Goal: Check status: Check status

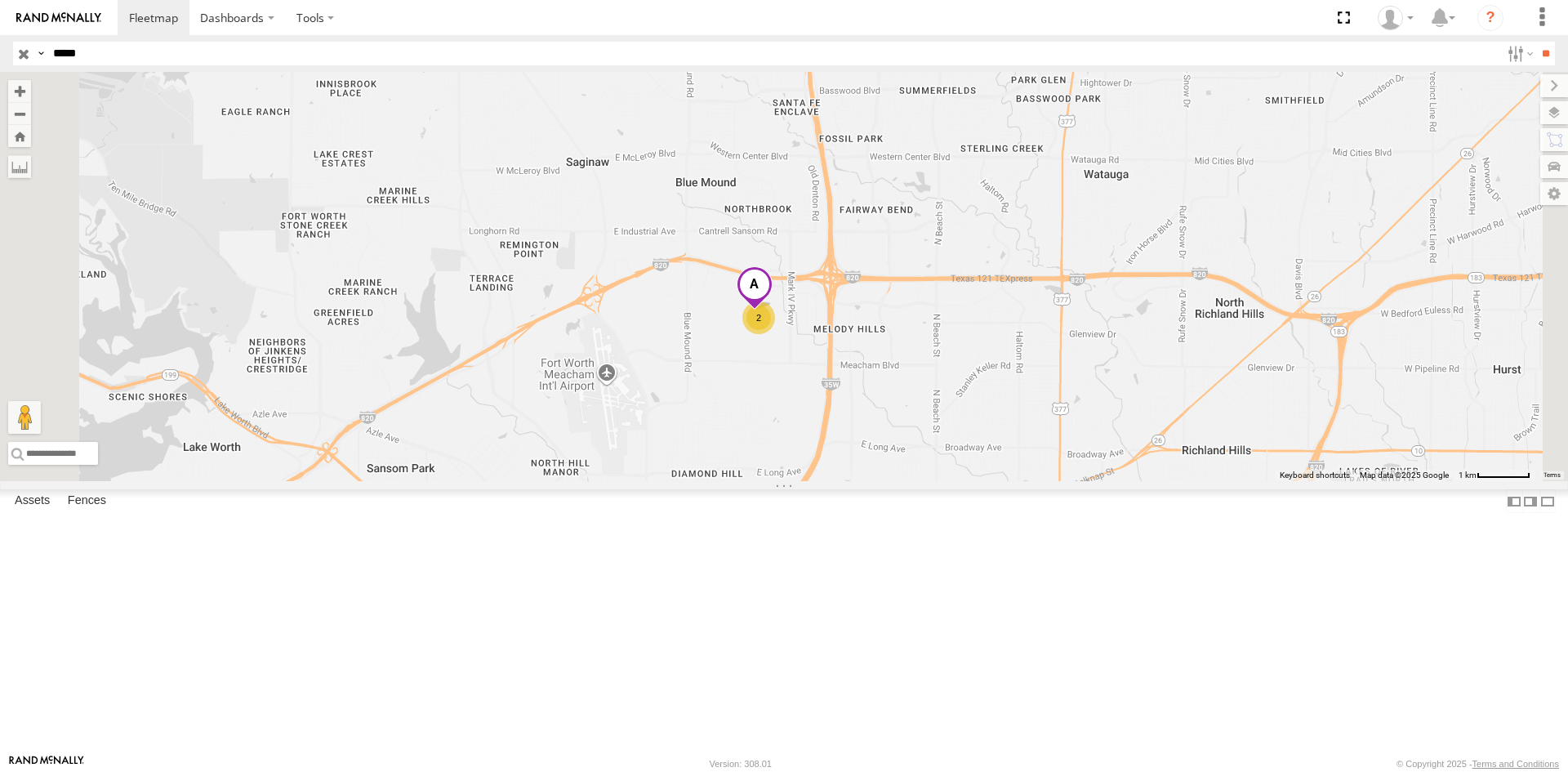
click at [23, 53] on input "button" at bounding box center [23, 53] width 21 height 24
click at [773, 311] on span at bounding box center [754, 289] width 36 height 44
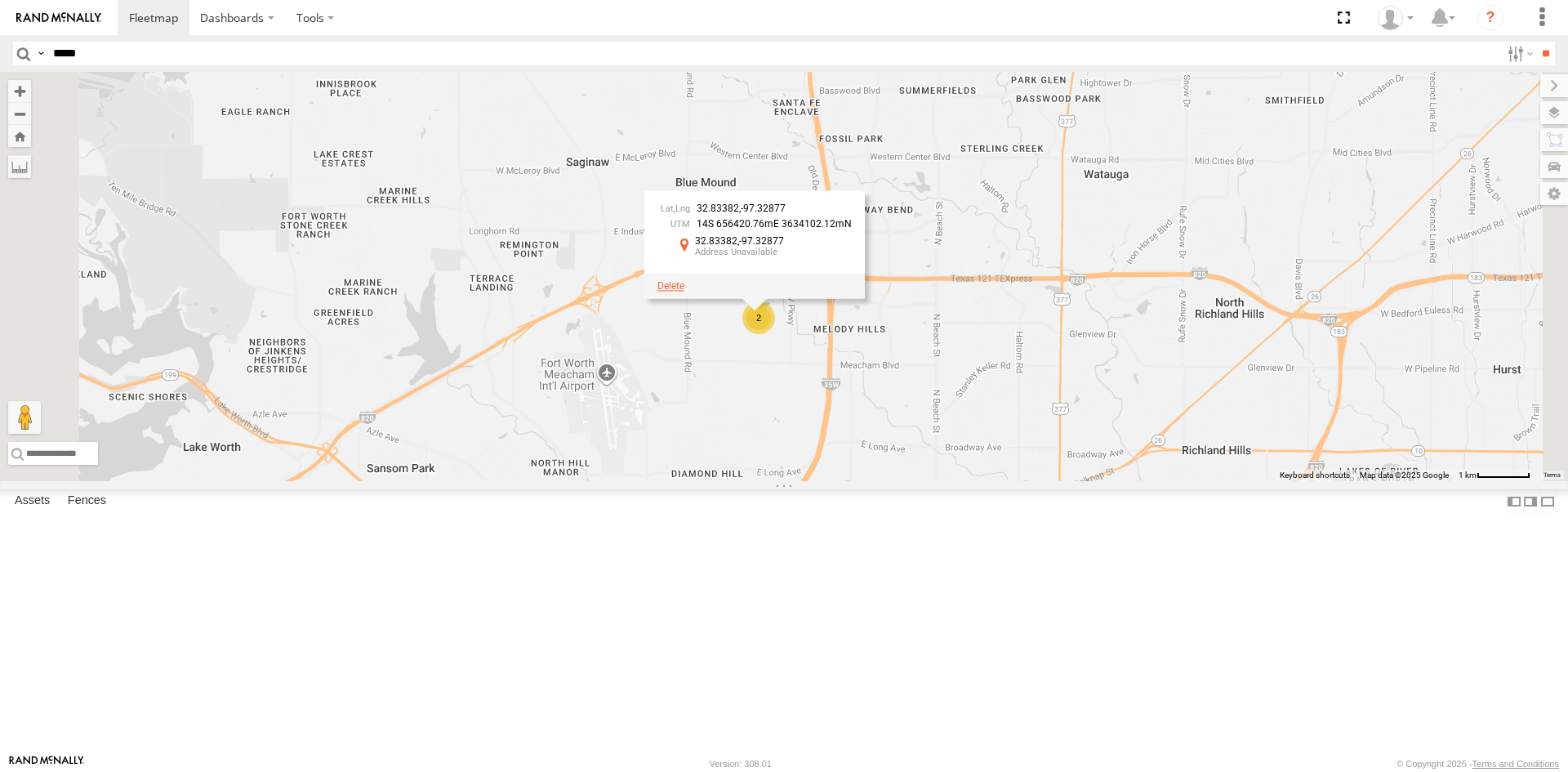
click at [684, 291] on span at bounding box center [671, 286] width 27 height 11
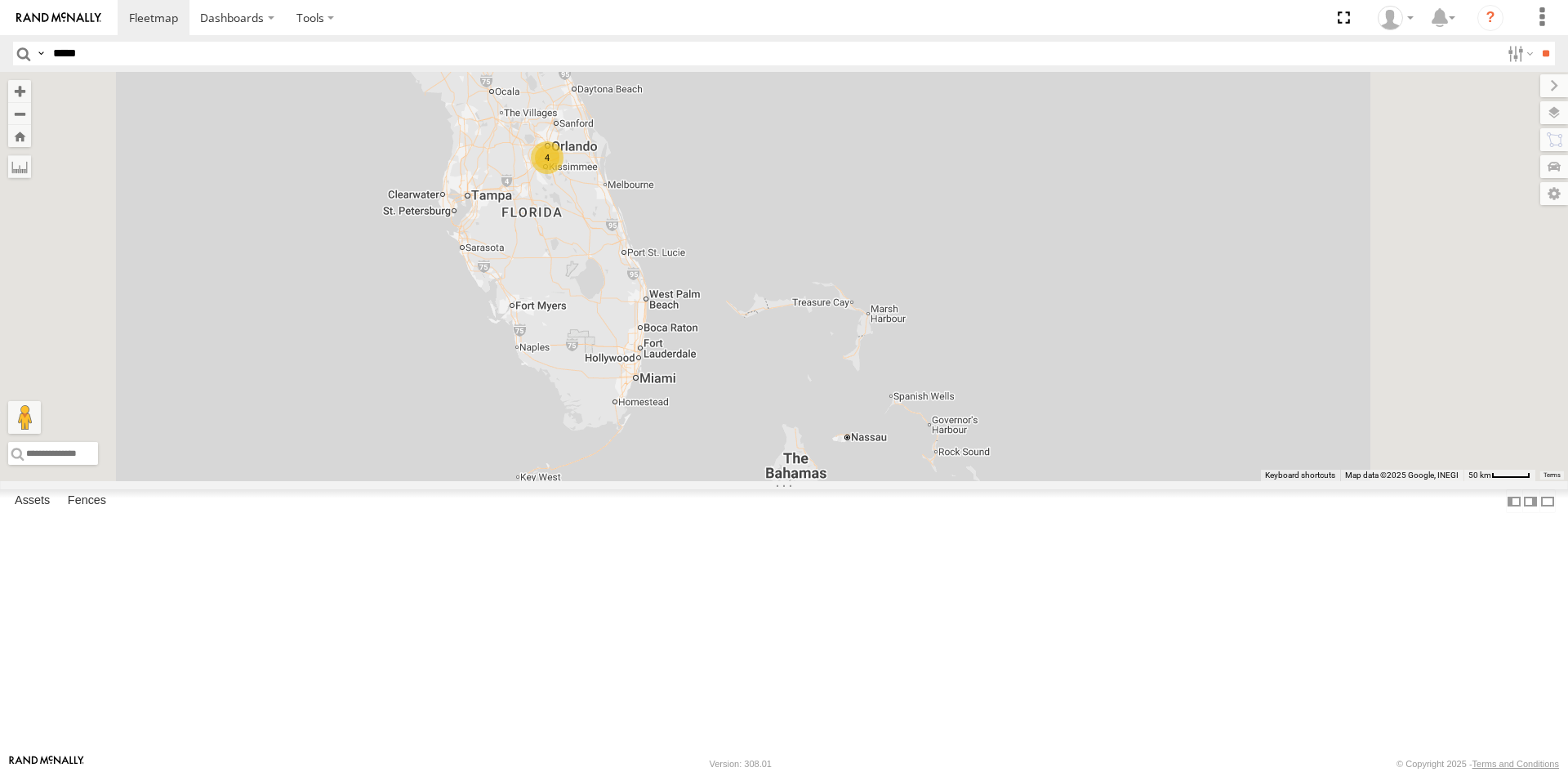
click at [564, 174] on div "4" at bounding box center [547, 158] width 33 height 33
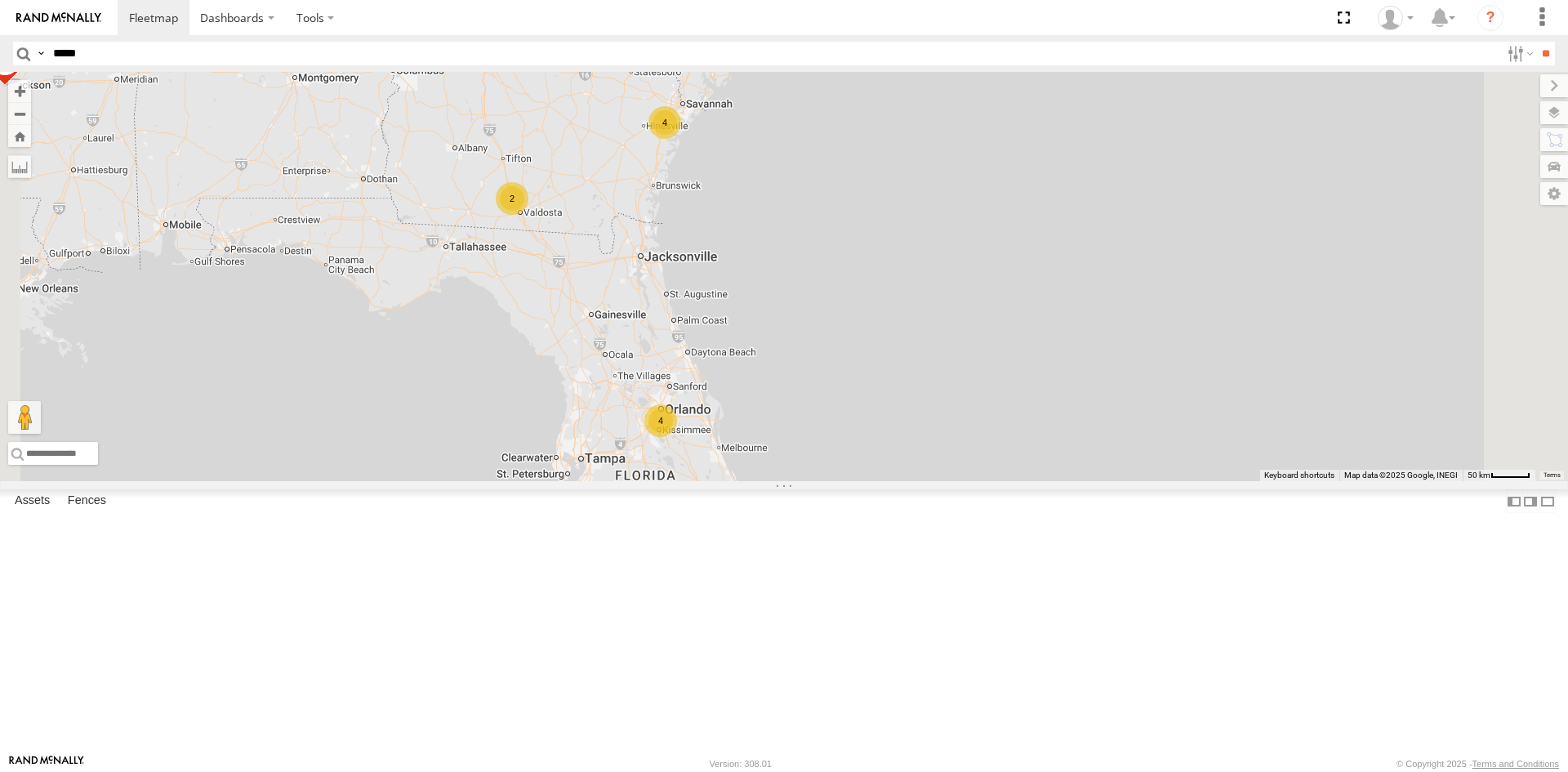
drag, startPoint x: 1093, startPoint y: 225, endPoint x: 998, endPoint y: 401, distance: 200.0
click at [998, 401] on div "23207xx 23474 23207 NEW 4 4 2" at bounding box center [784, 277] width 1568 height 410
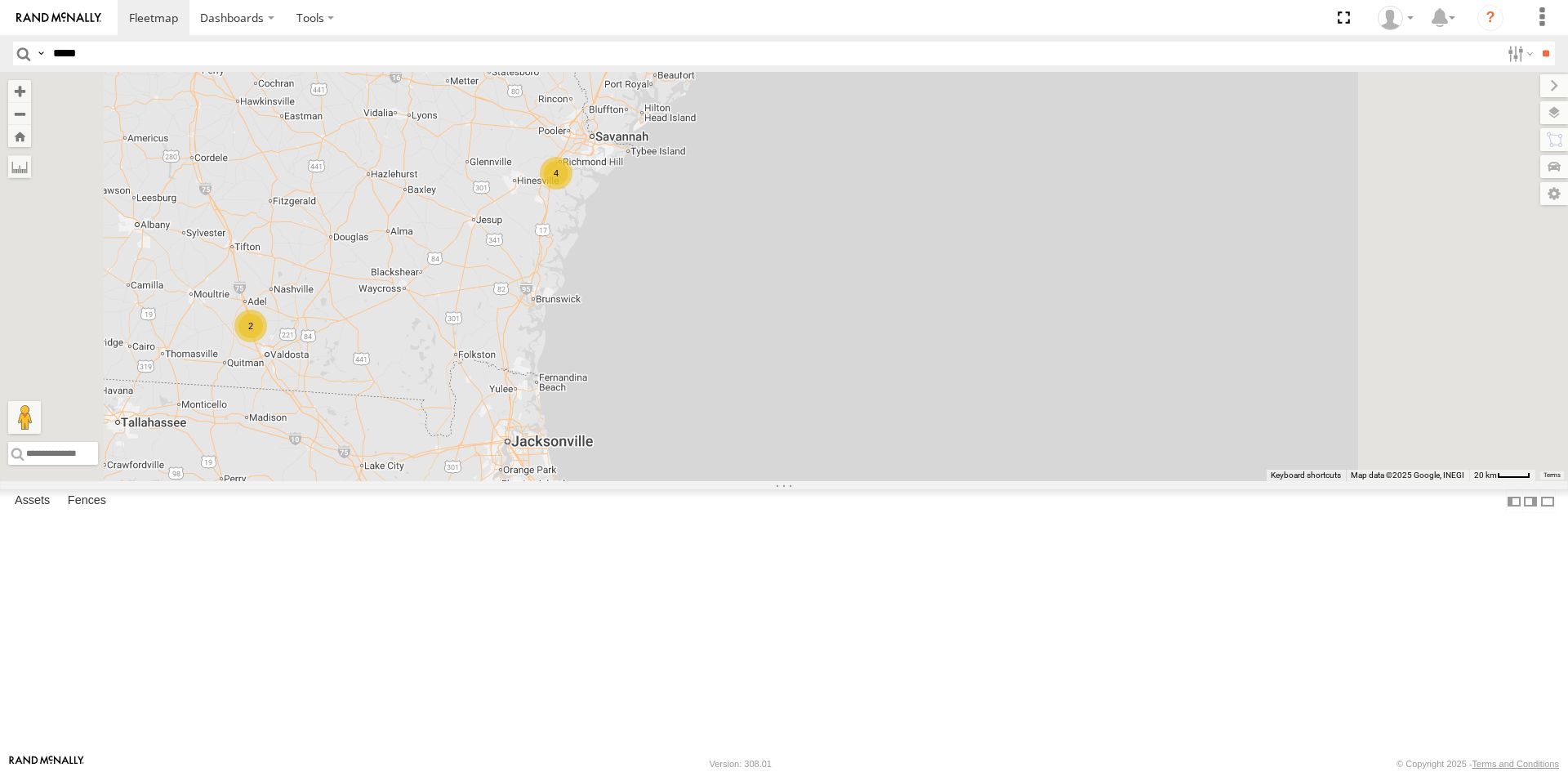
drag, startPoint x: 951, startPoint y: 366, endPoint x: 945, endPoint y: 391, distance: 25.7
click at [945, 391] on div "23207xx 23474 23207 NEW 4 4 2" at bounding box center [784, 277] width 1568 height 410
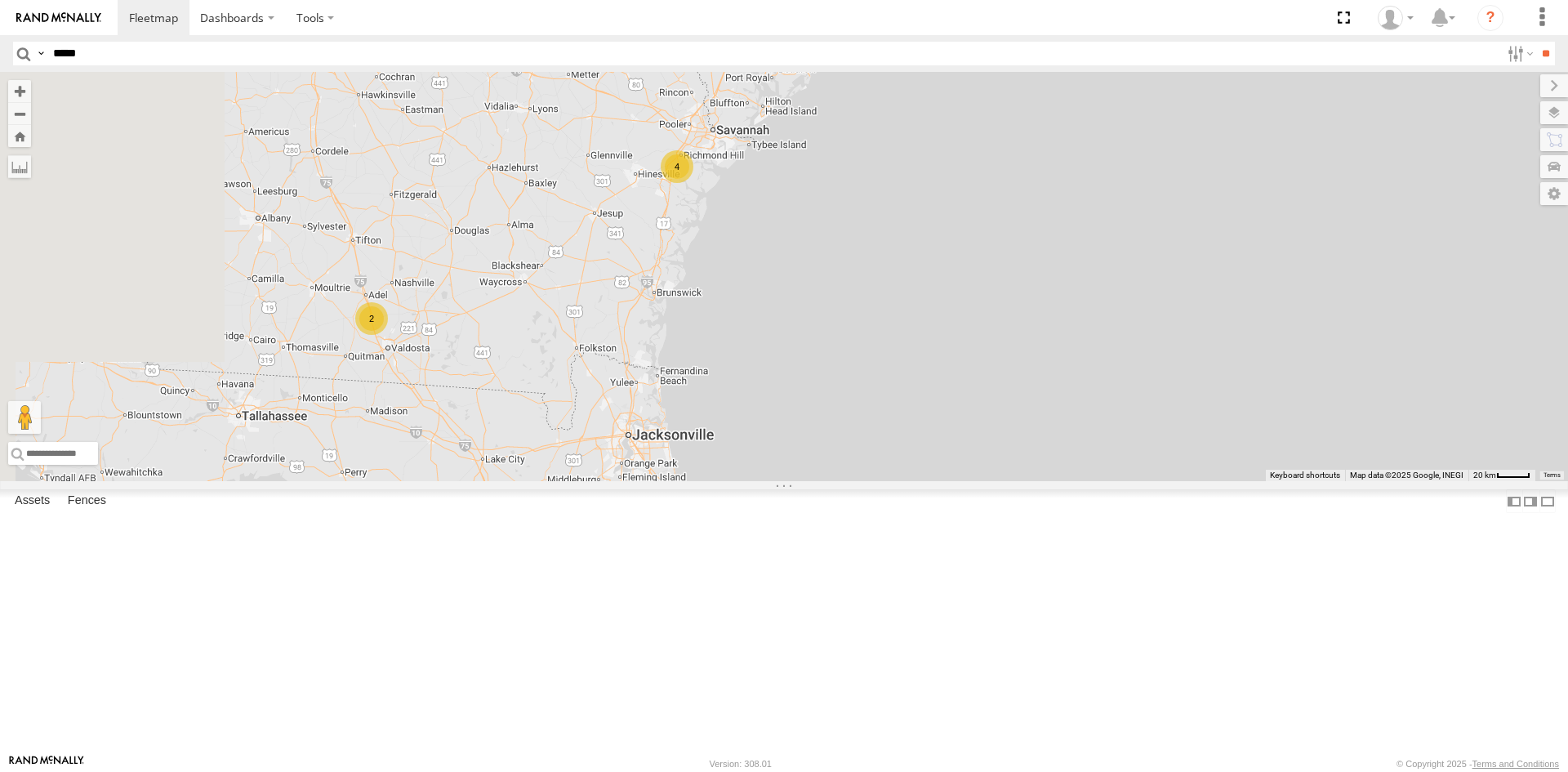
drag, startPoint x: 818, startPoint y: 366, endPoint x: 942, endPoint y: 358, distance: 124.3
click at [942, 358] on div "23207xx 23474 23207 NEW 4 4 2" at bounding box center [784, 277] width 1568 height 410
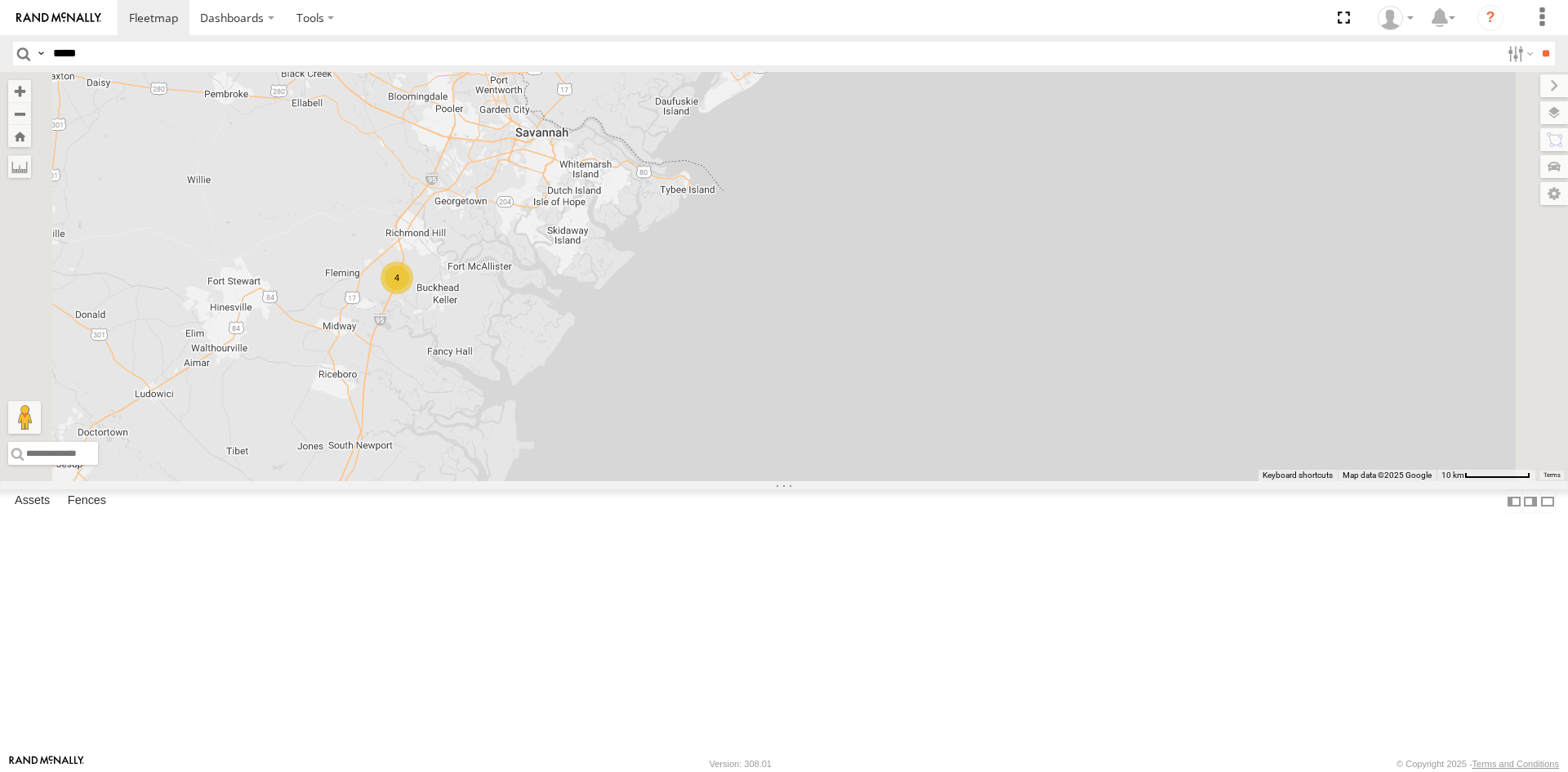
click at [413, 294] on div "4" at bounding box center [397, 278] width 33 height 33
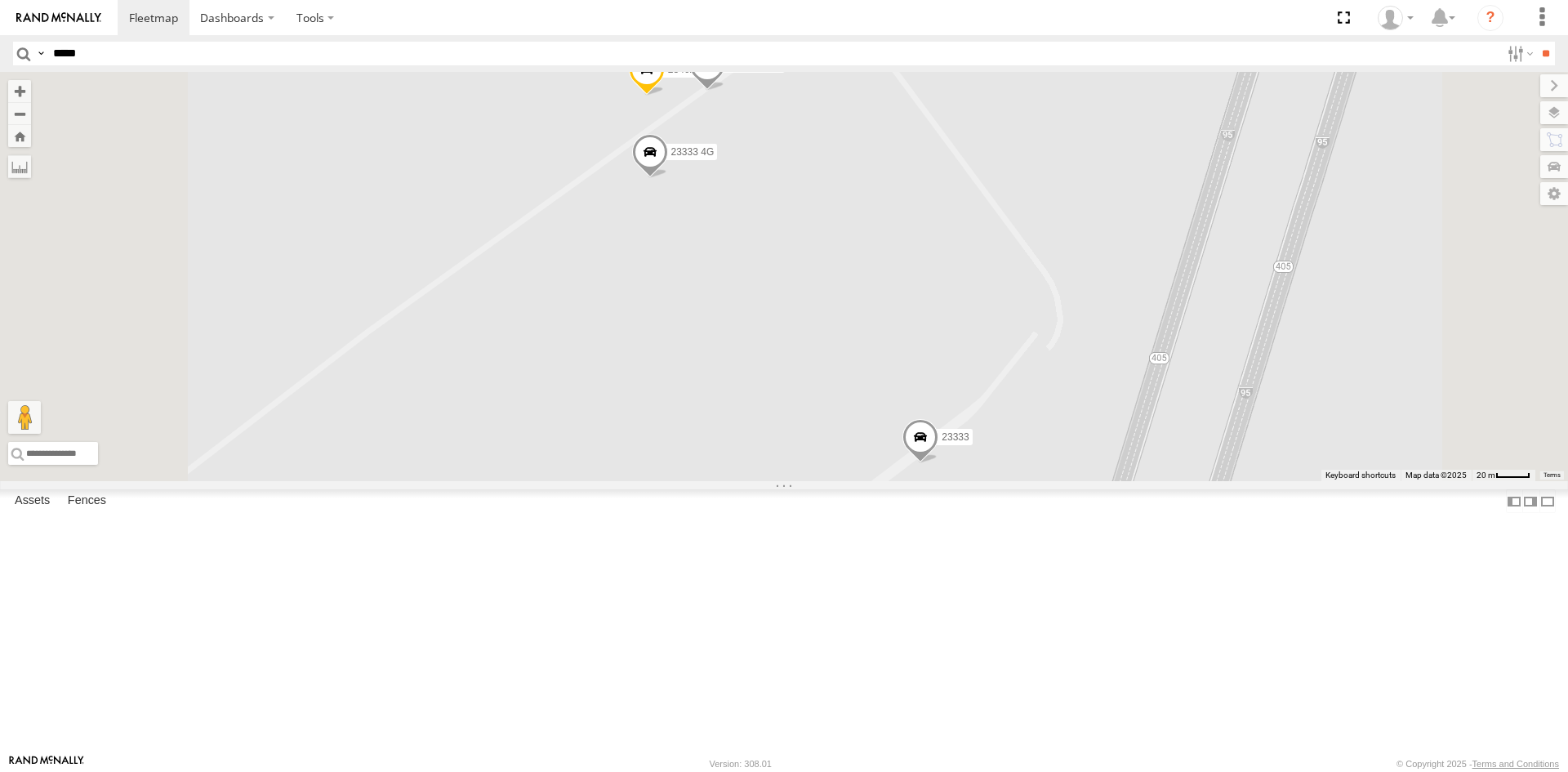
click at [665, 96] on span at bounding box center [647, 74] width 36 height 44
click at [1039, 328] on div "23207xx 23474 23207 NEW 23333 4G 23333 23462 23462 NEW 23462 All Assets 31.8756…" at bounding box center [784, 277] width 1568 height 410
